Goal: Navigation & Orientation: Find specific page/section

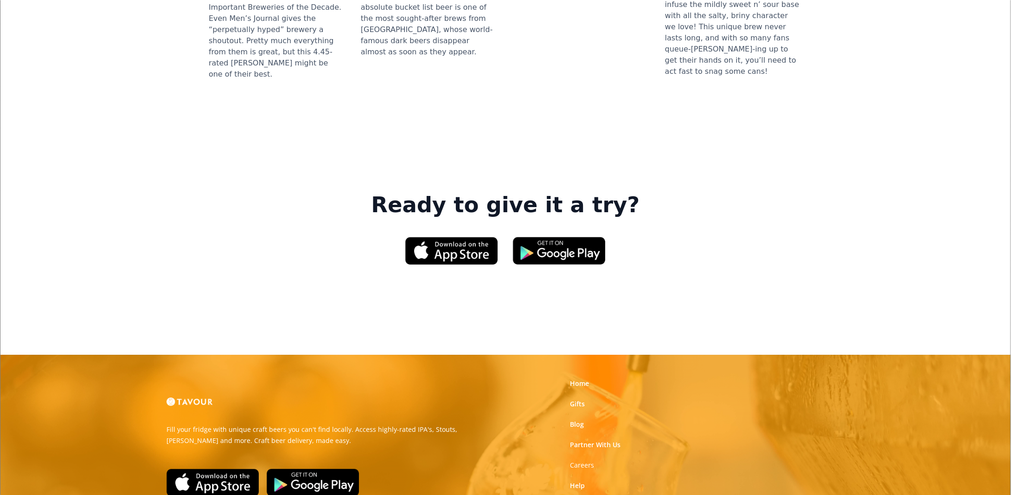
scroll to position [1350, 0]
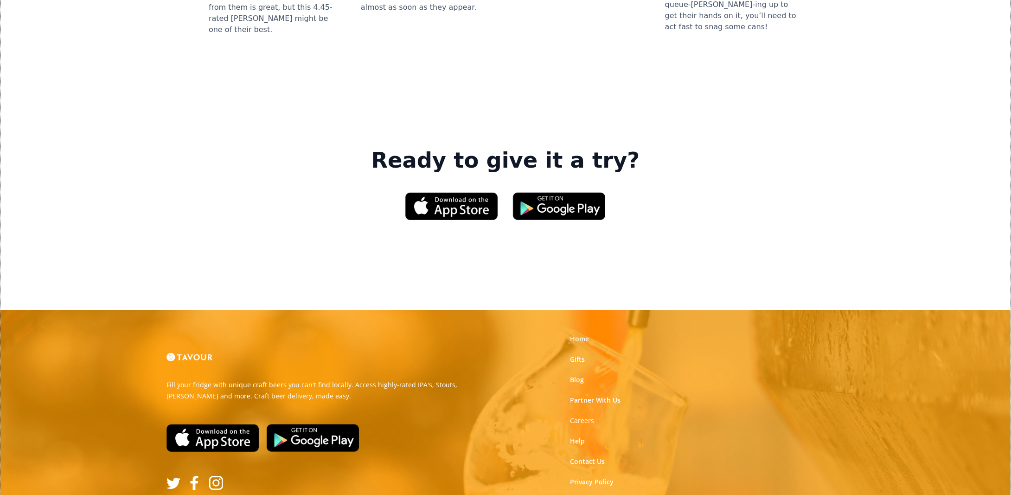
click at [583, 334] on link "Home" at bounding box center [579, 338] width 19 height 9
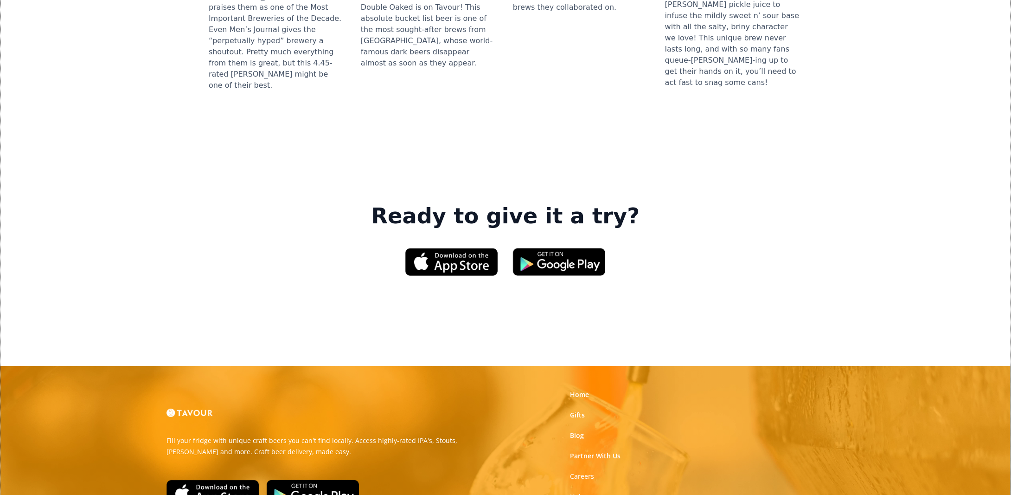
scroll to position [1305, 0]
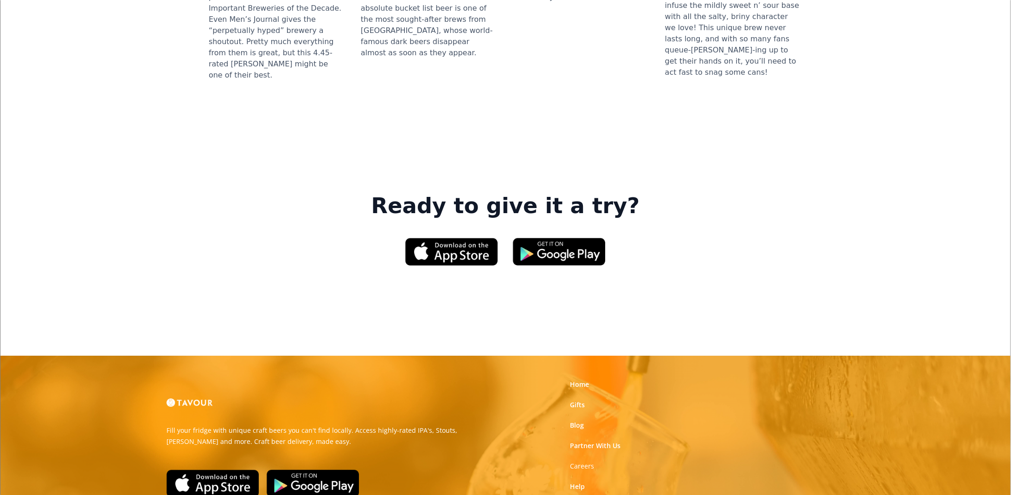
click at [580, 374] on div "Home Gifts Blog Partner With Us Careers Help Contact Us Privacy Policy Terms of…" at bounding box center [621, 466] width 116 height 184
click at [581, 420] on link "Blog" at bounding box center [577, 424] width 14 height 9
